Goal: Information Seeking & Learning: Learn about a topic

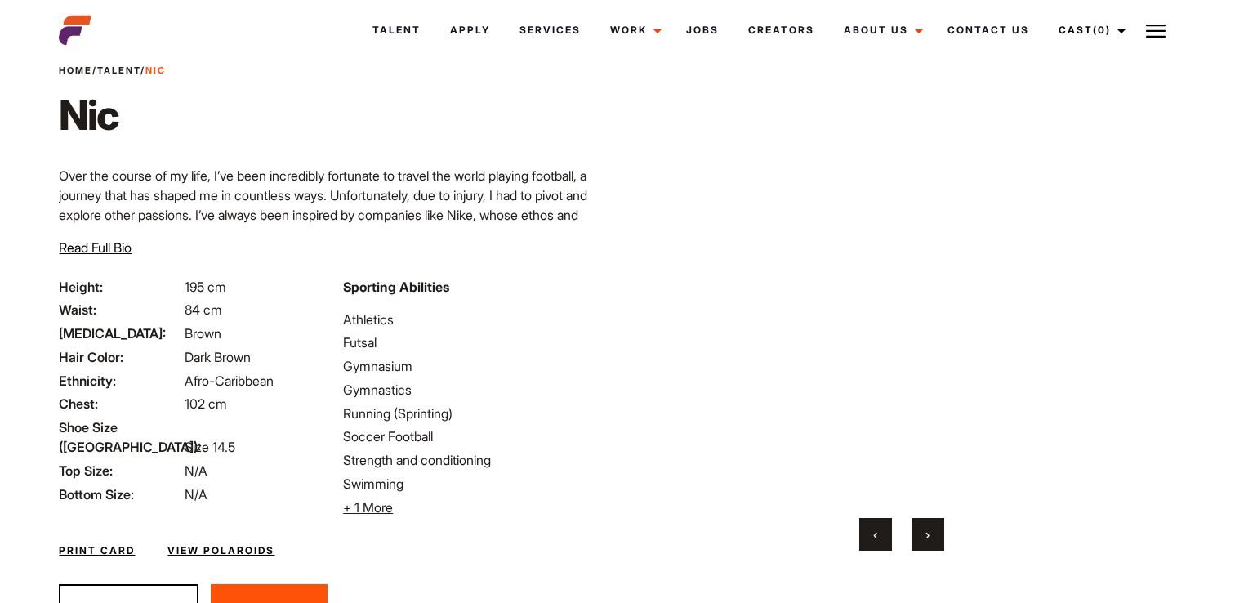
scroll to position [60, 0]
click at [936, 533] on button "›" at bounding box center [928, 533] width 33 height 33
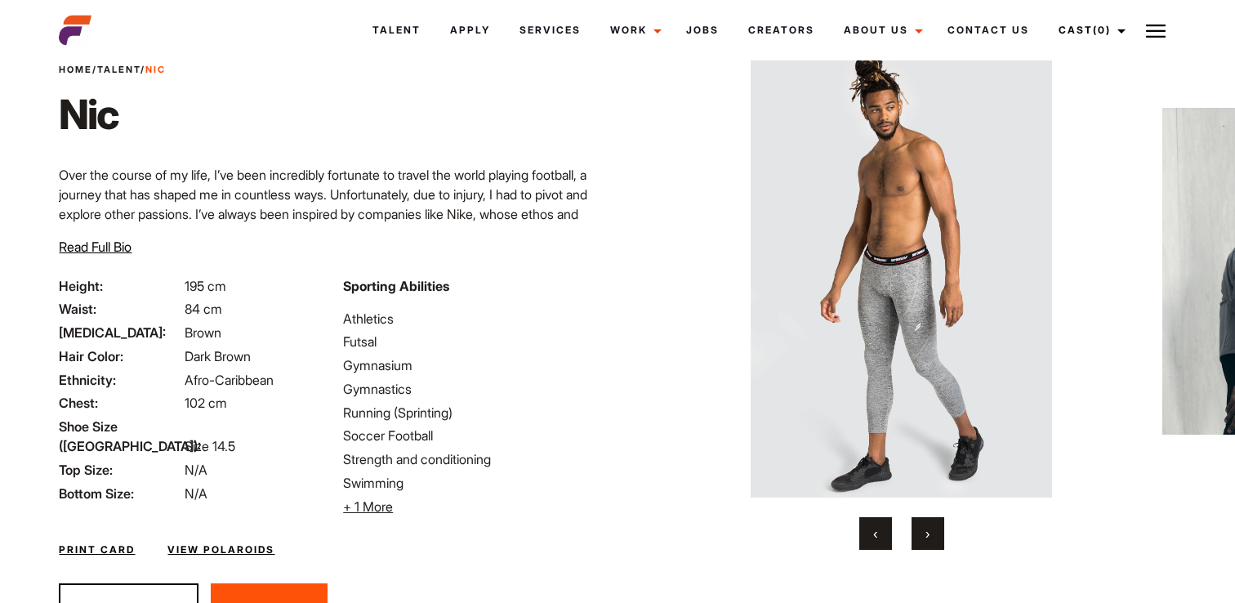
click at [936, 533] on button "›" at bounding box center [928, 533] width 33 height 33
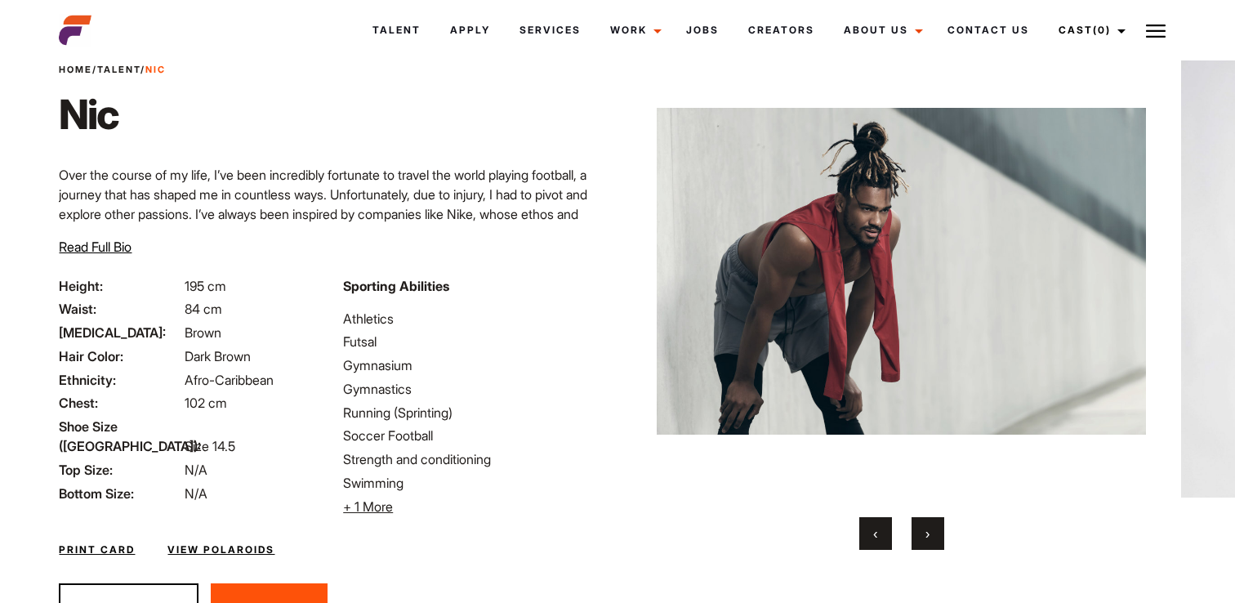
click at [936, 533] on button "›" at bounding box center [928, 533] width 33 height 33
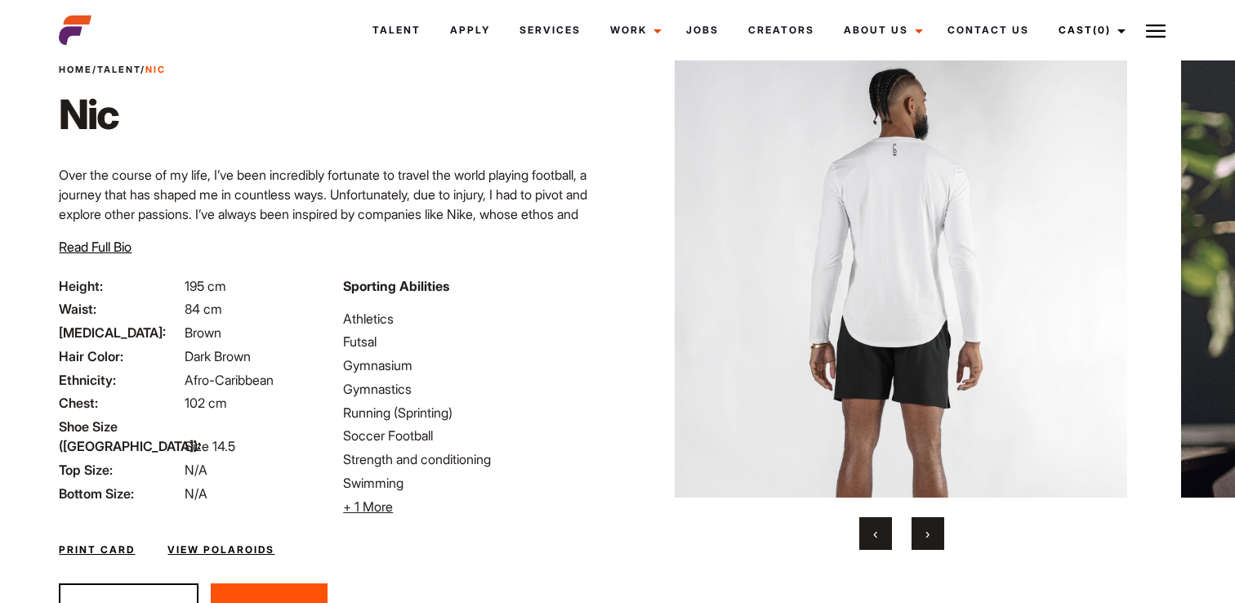
click at [936, 533] on button "›" at bounding box center [928, 533] width 33 height 33
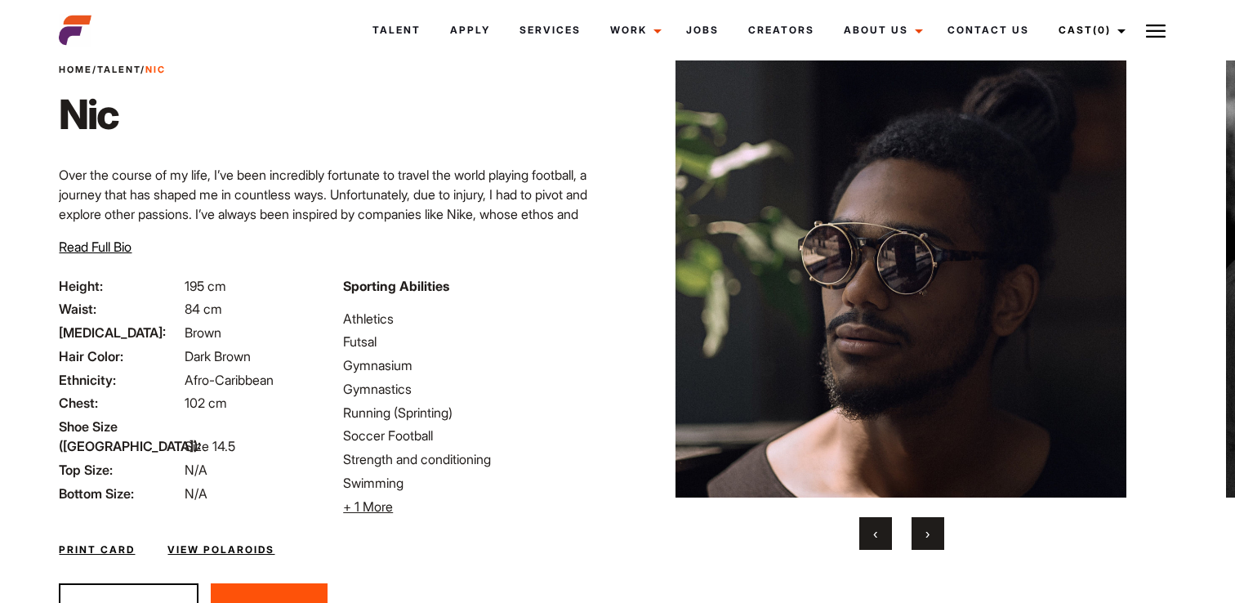
click at [878, 533] on span "‹" at bounding box center [875, 533] width 4 height 16
